Goal: Transaction & Acquisition: Book appointment/travel/reservation

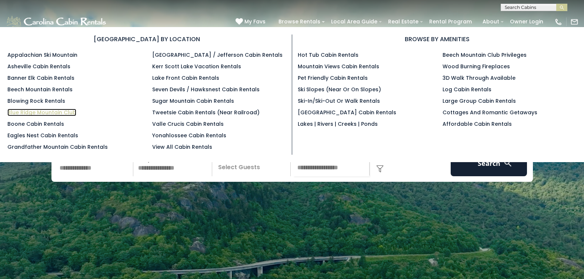
click at [55, 110] on link "Blue Ridge Mountain Club" at bounding box center [41, 112] width 69 height 7
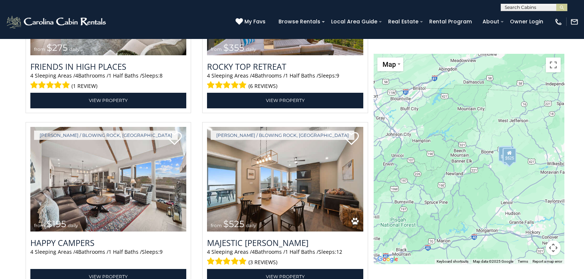
scroll to position [1508, 0]
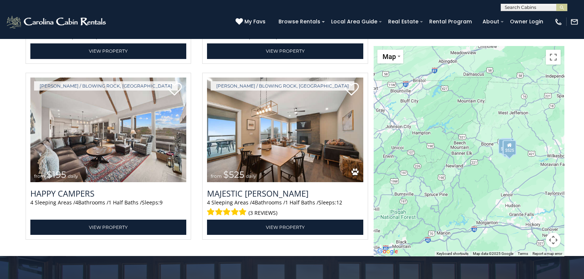
click at [379, 110] on div "$325 $355 $185 $200 $170 $297 $275 $355 $195 $525" at bounding box center [469, 151] width 191 height 210
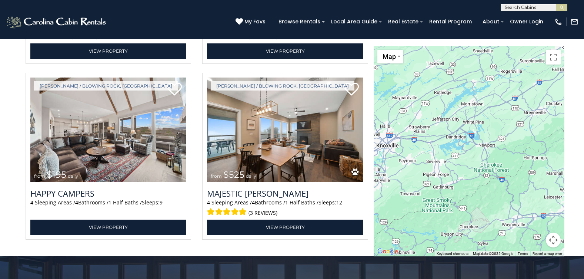
drag, startPoint x: 374, startPoint y: 92, endPoint x: 577, endPoint y: 51, distance: 207.5
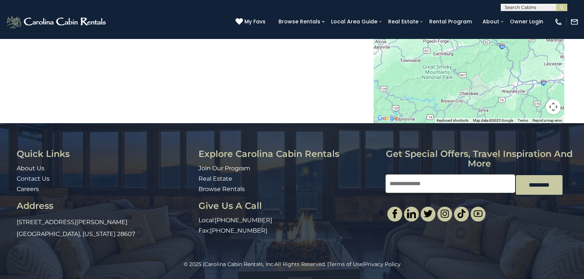
click at [433, 46] on div at bounding box center [469, 18] width 191 height 210
click at [438, 57] on div at bounding box center [469, 18] width 191 height 210
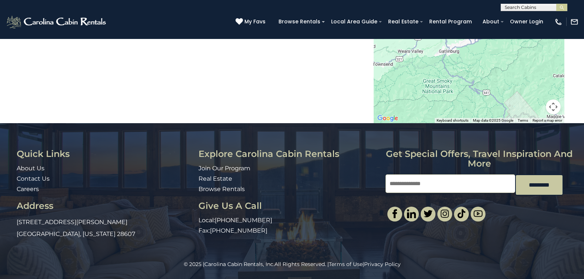
click at [358, 79] on main "**********" at bounding box center [292, 18] width 545 height 210
click at [445, 91] on div at bounding box center [469, 18] width 191 height 210
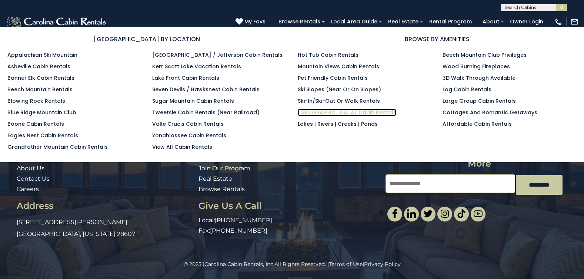
click at [329, 113] on link "[GEOGRAPHIC_DATA] Cabin Rentals" at bounding box center [347, 112] width 99 height 7
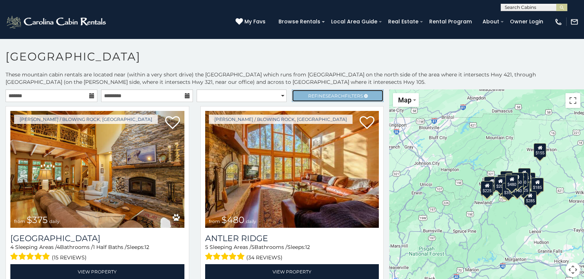
click at [337, 94] on span "Search" at bounding box center [335, 96] width 19 height 6
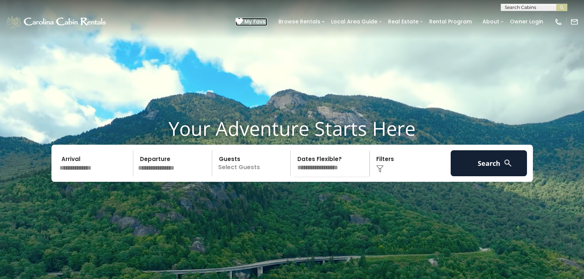
click at [263, 20] on span "My Favs" at bounding box center [254, 22] width 21 height 8
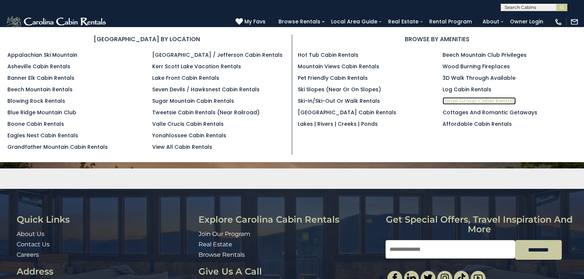
click at [469, 101] on link "Large Group Cabin Rentals" at bounding box center [479, 100] width 73 height 7
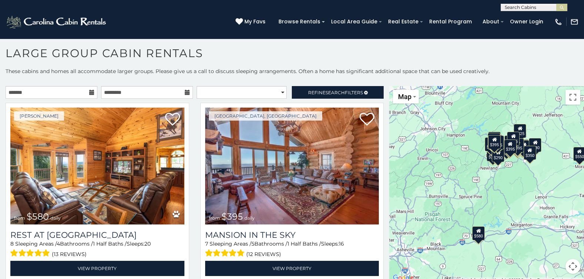
scroll to position [4, 0]
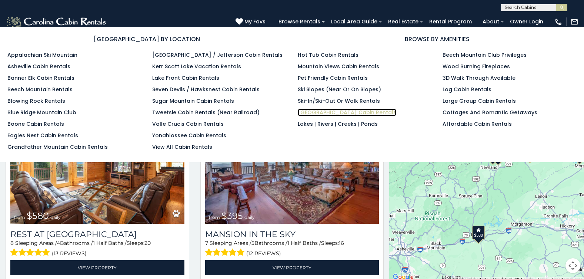
click at [326, 111] on link "[GEOGRAPHIC_DATA] Cabin Rentals" at bounding box center [347, 112] width 99 height 7
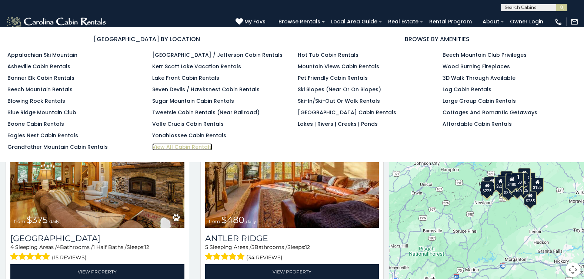
click at [195, 147] on link "View All Cabin Rentals" at bounding box center [182, 146] width 60 height 7
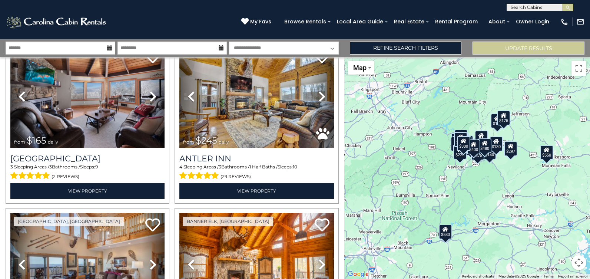
scroll to position [1958, 0]
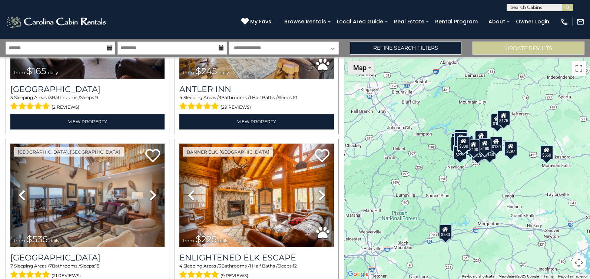
click at [369, 65] on button "Map" at bounding box center [361, 68] width 26 height 14
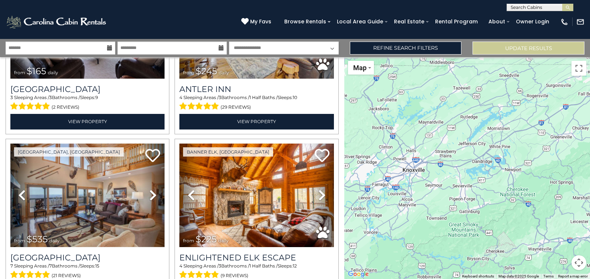
drag, startPoint x: 356, startPoint y: 132, endPoint x: 590, endPoint y: 116, distance: 235.0
click at [589, 116] on html "**********" at bounding box center [295, 139] width 590 height 279
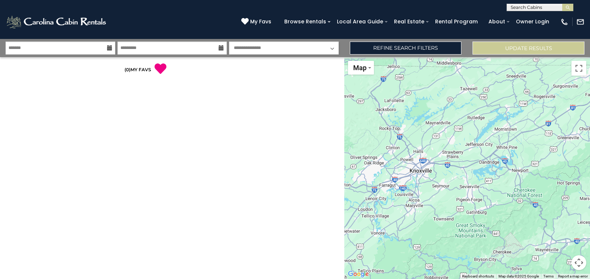
scroll to position [0, 0]
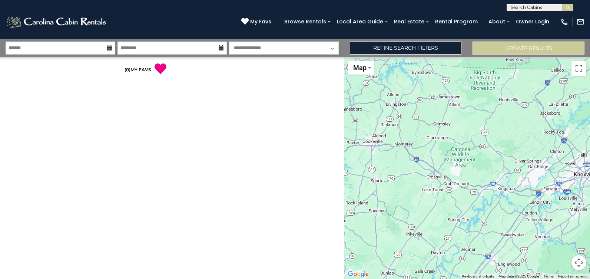
drag, startPoint x: 393, startPoint y: 105, endPoint x: 558, endPoint y: 110, distance: 164.9
click at [558, 110] on div at bounding box center [467, 168] width 246 height 222
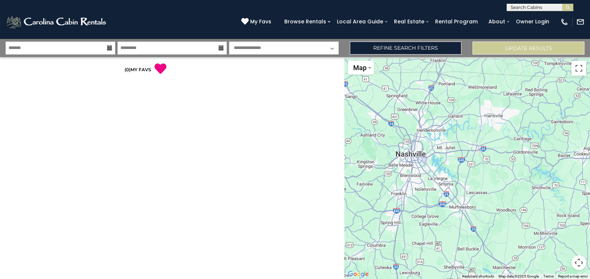
drag, startPoint x: 367, startPoint y: 103, endPoint x: 585, endPoint y: 119, distance: 218.3
click at [585, 119] on div at bounding box center [467, 168] width 246 height 222
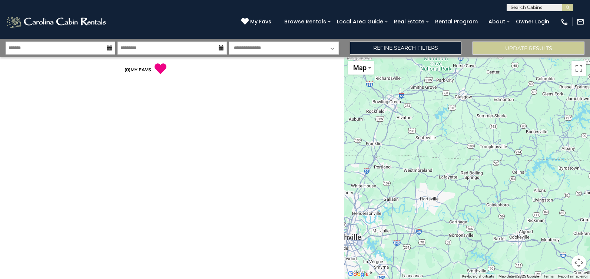
drag, startPoint x: 481, startPoint y: 89, endPoint x: 403, endPoint y: 167, distance: 110.0
click at [403, 167] on div at bounding box center [467, 168] width 246 height 222
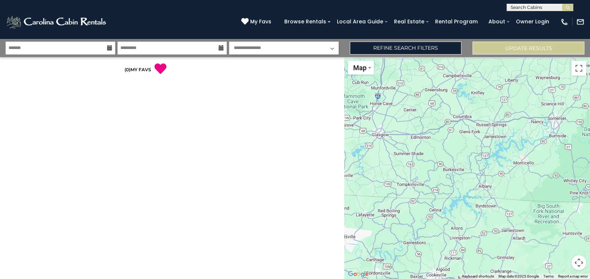
drag, startPoint x: 501, startPoint y: 131, endPoint x: 375, endPoint y: 179, distance: 134.4
click at [375, 179] on div at bounding box center [467, 168] width 246 height 222
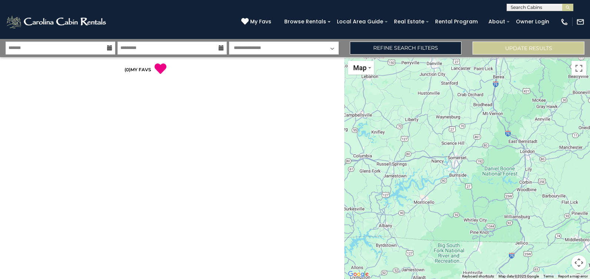
drag, startPoint x: 507, startPoint y: 93, endPoint x: 445, endPoint y: 123, distance: 68.9
click at [445, 123] on div at bounding box center [467, 168] width 246 height 222
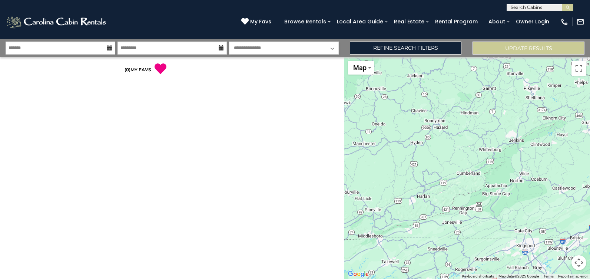
drag, startPoint x: 575, startPoint y: 149, endPoint x: 377, endPoint y: 143, distance: 197.9
click at [377, 143] on div at bounding box center [467, 168] width 246 height 222
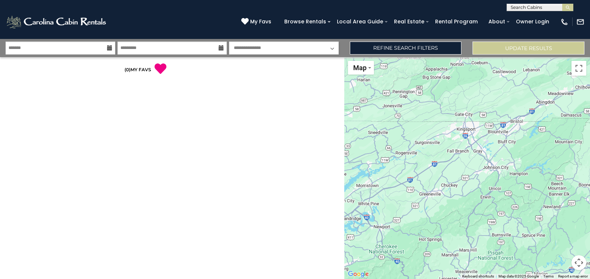
drag, startPoint x: 561, startPoint y: 125, endPoint x: 501, endPoint y: 9, distance: 130.9
click at [501, 9] on body "**********" at bounding box center [295, 139] width 590 height 279
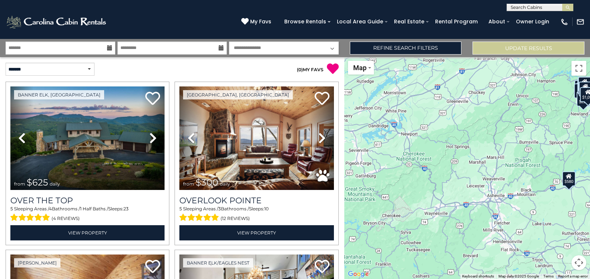
drag, startPoint x: 568, startPoint y: 258, endPoint x: 591, endPoint y: 159, distance: 101.5
click at [589, 159] on html "**********" at bounding box center [295, 139] width 590 height 279
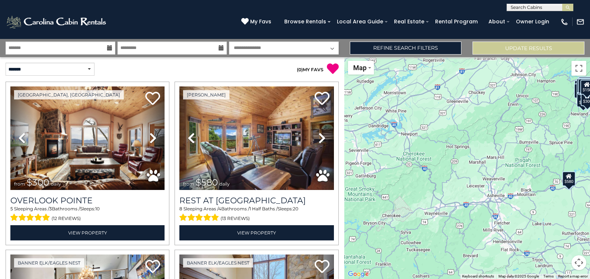
click at [361, 175] on div "$300 $580 $290 $424 $395 $270 $230 $160 $185 $215 $125 $165 $245 $535 $225 $425…" at bounding box center [467, 168] width 246 height 222
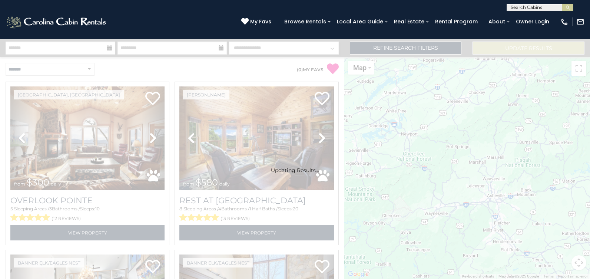
click at [362, 176] on div "Updating Results..." at bounding box center [295, 159] width 590 height 240
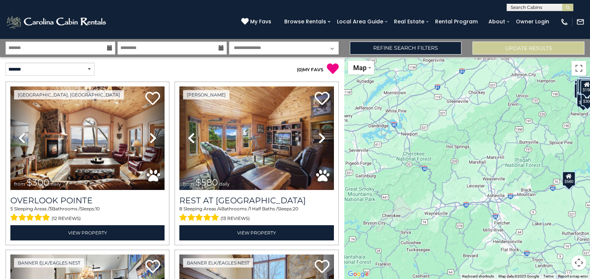
click at [362, 178] on div "$300 $580 $290 $424 $395 $270 $230 $160 $185 $215 $125 $165 $245 $535 $225 $425…" at bounding box center [467, 168] width 246 height 222
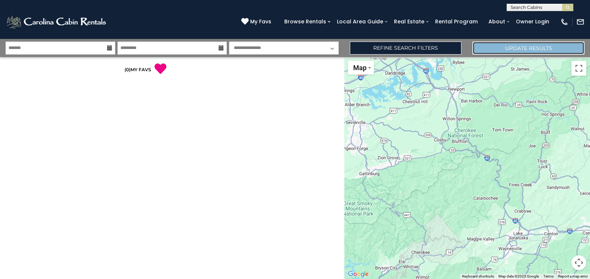
click at [508, 50] on button "Update Results" at bounding box center [528, 47] width 112 height 13
